Goal: Check status: Check status

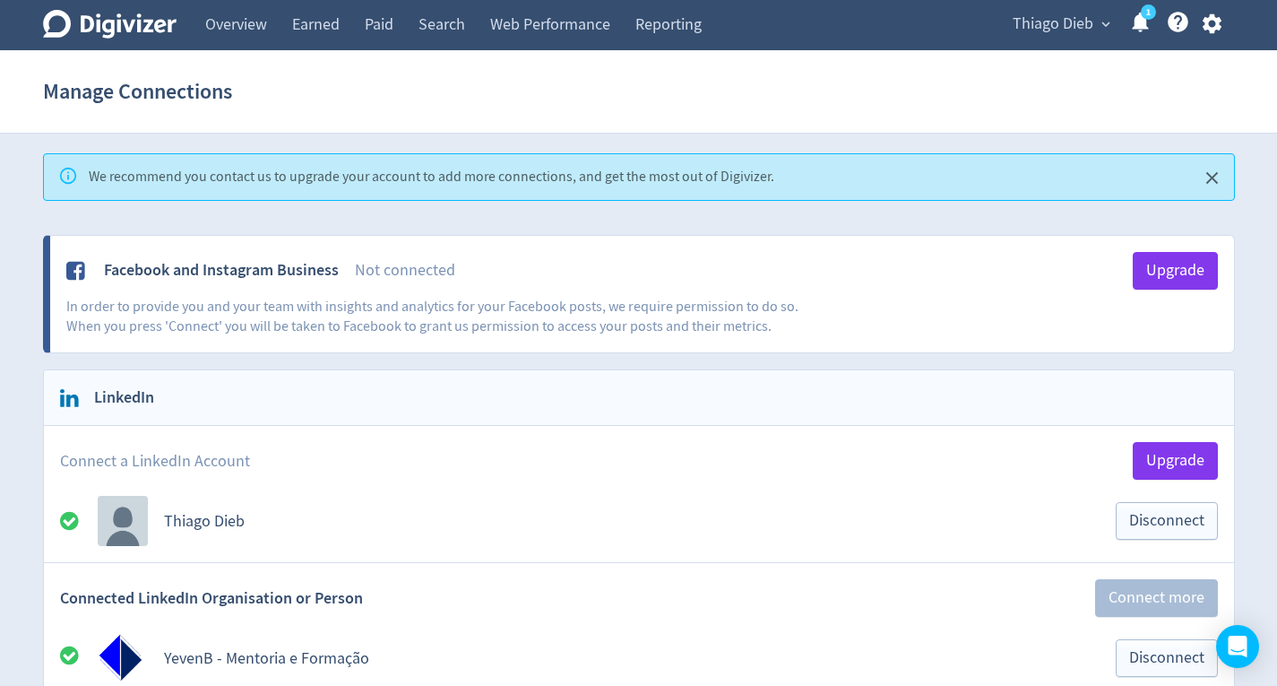
click at [225, 29] on link "Overview" at bounding box center [236, 25] width 87 height 50
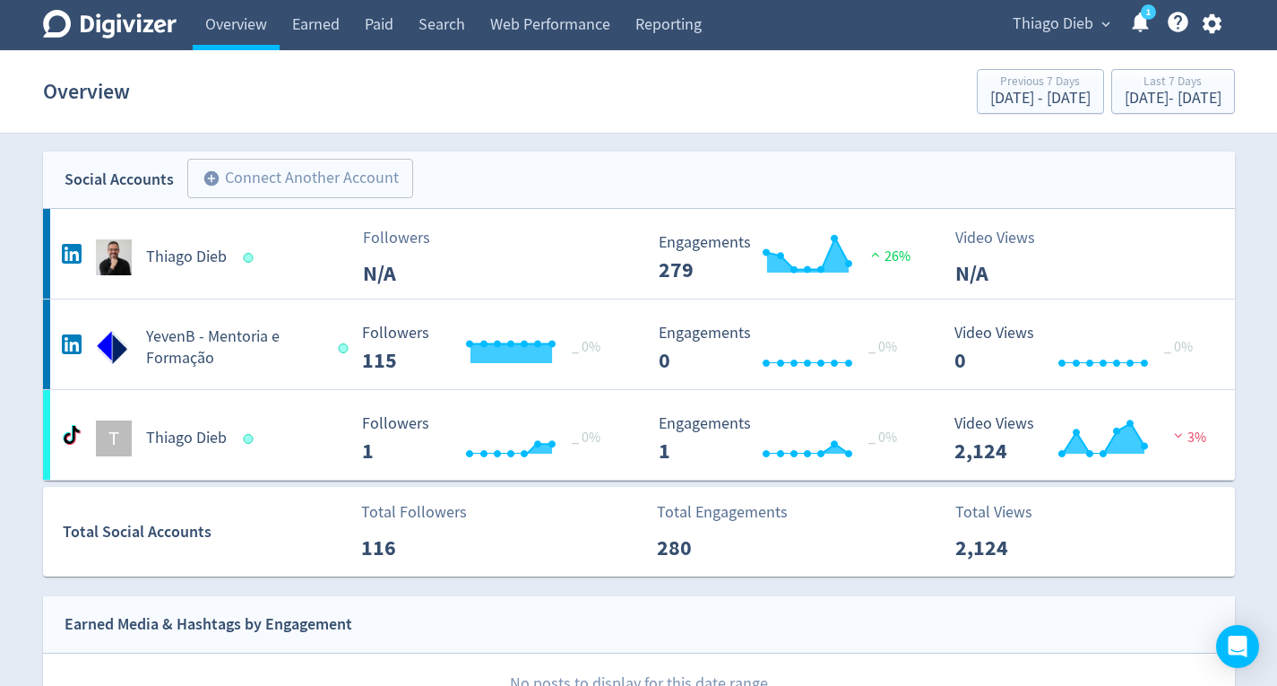
click at [186, 257] on h5 "Thiago Dieb" at bounding box center [186, 257] width 81 height 22
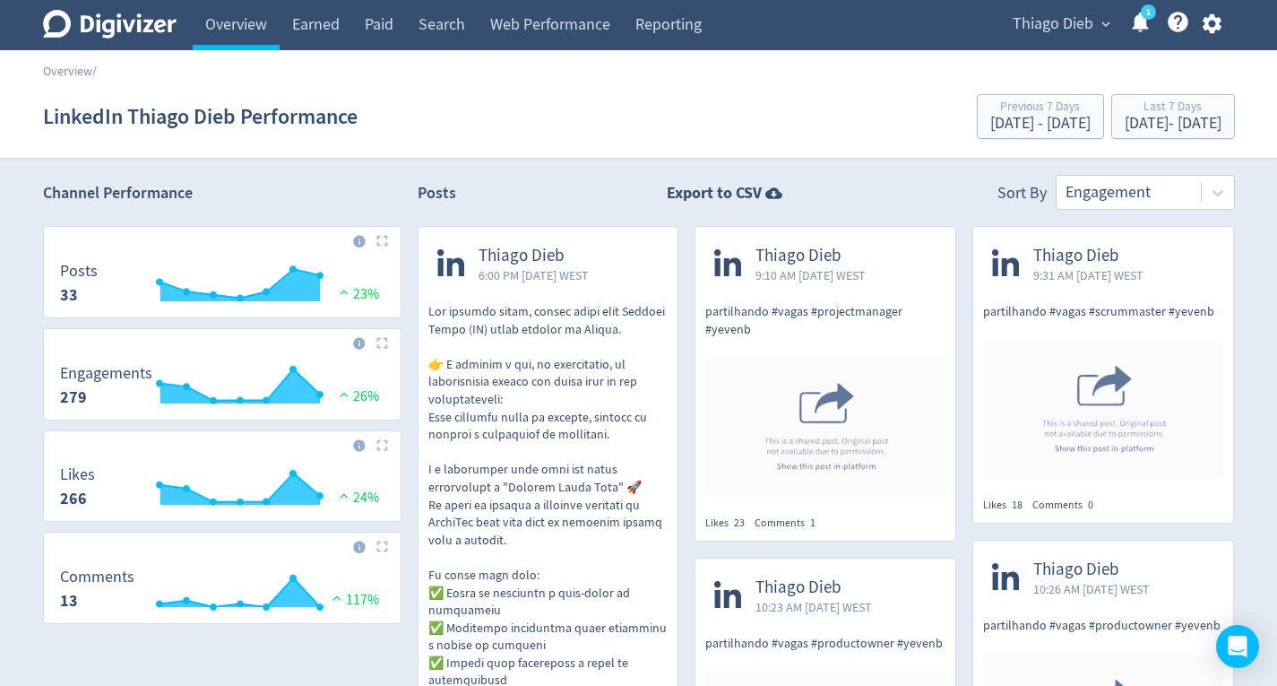
click at [1223, 195] on icon at bounding box center [1218, 193] width 18 height 18
drag, startPoint x: 1072, startPoint y: 335, endPoint x: 1076, endPoint y: 327, distance: 9.2
click at [1073, 333] on div at bounding box center [1103, 410] width 260 height 158
click at [1219, 194] on icon at bounding box center [1217, 193] width 11 height 6
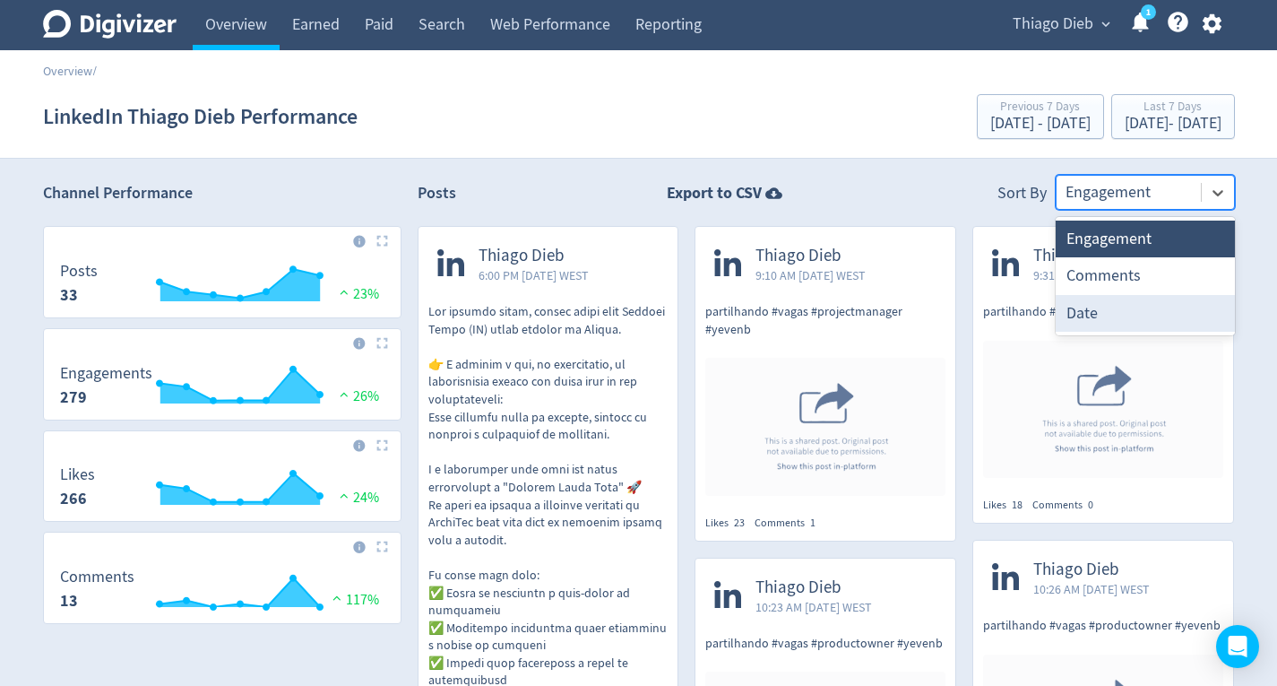
click at [1086, 311] on div "Date" at bounding box center [1145, 313] width 179 height 37
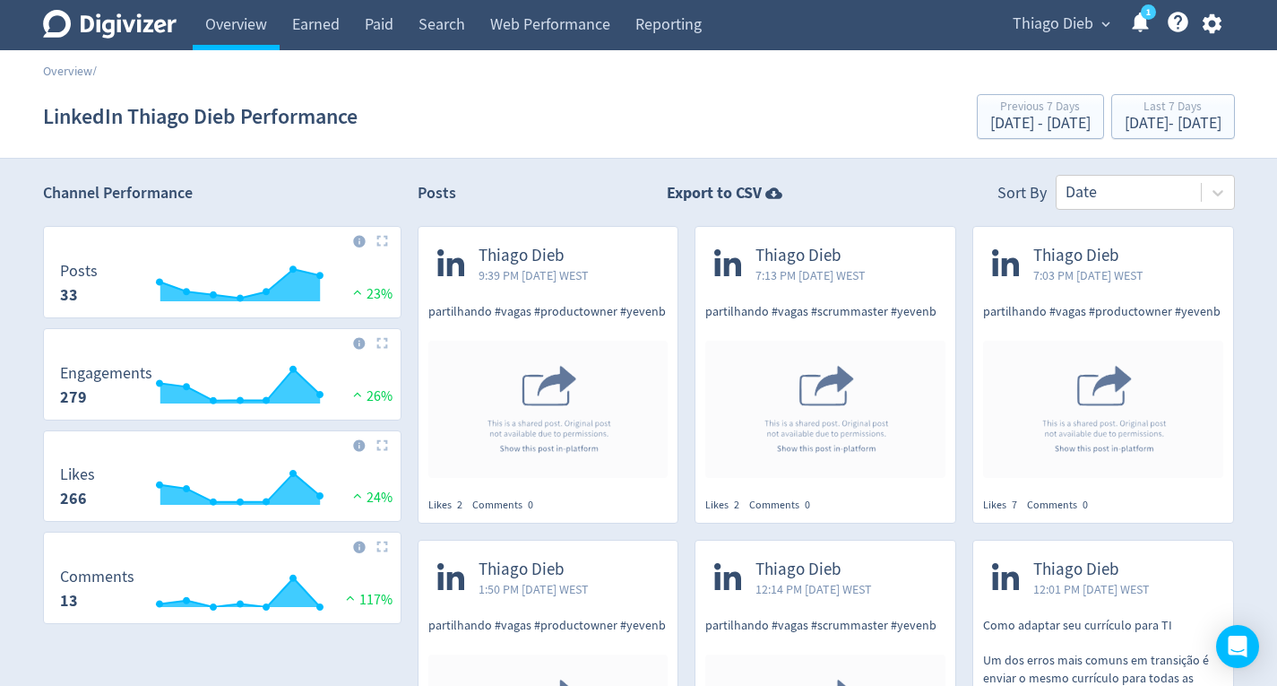
click at [774, 188] on icon at bounding box center [773, 193] width 17 height 12
